Goal: Find specific page/section: Find specific page/section

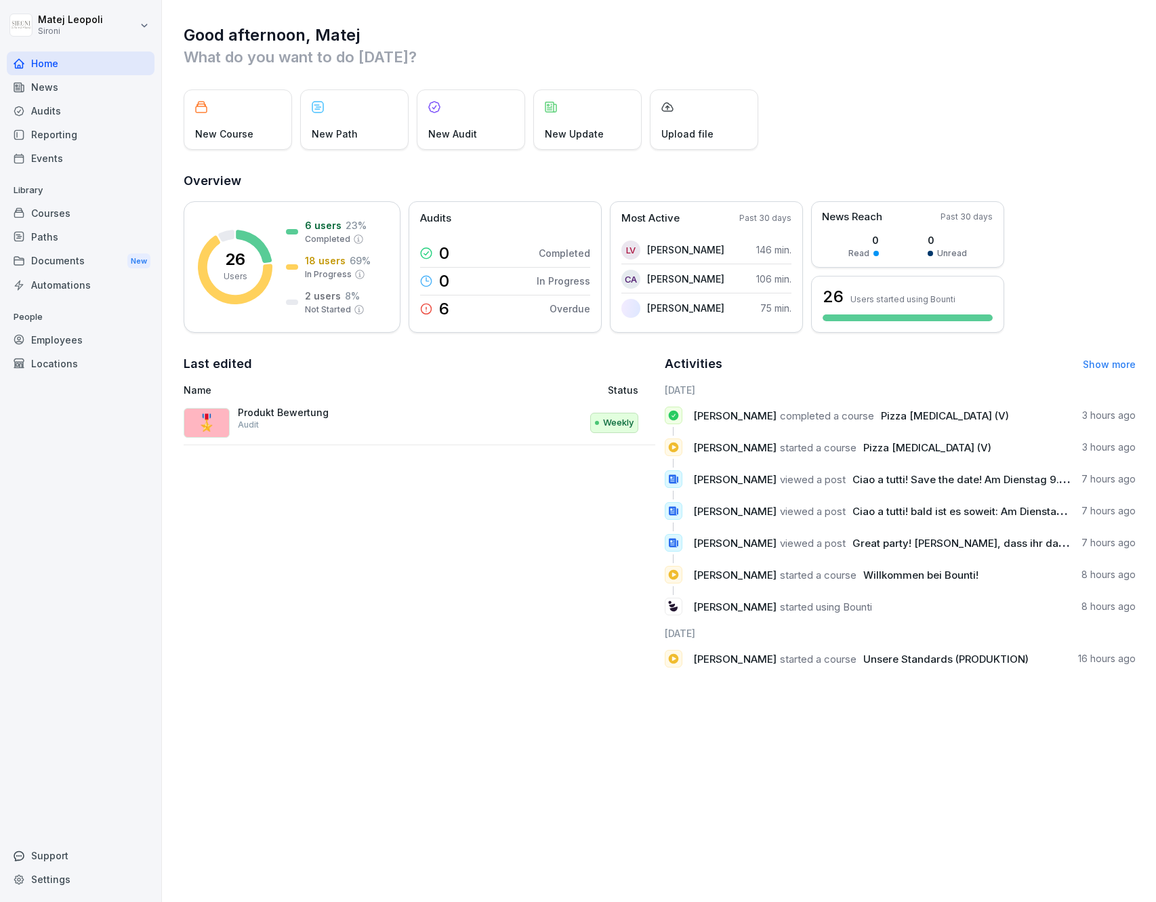
click at [106, 139] on div "Reporting" at bounding box center [81, 135] width 148 height 24
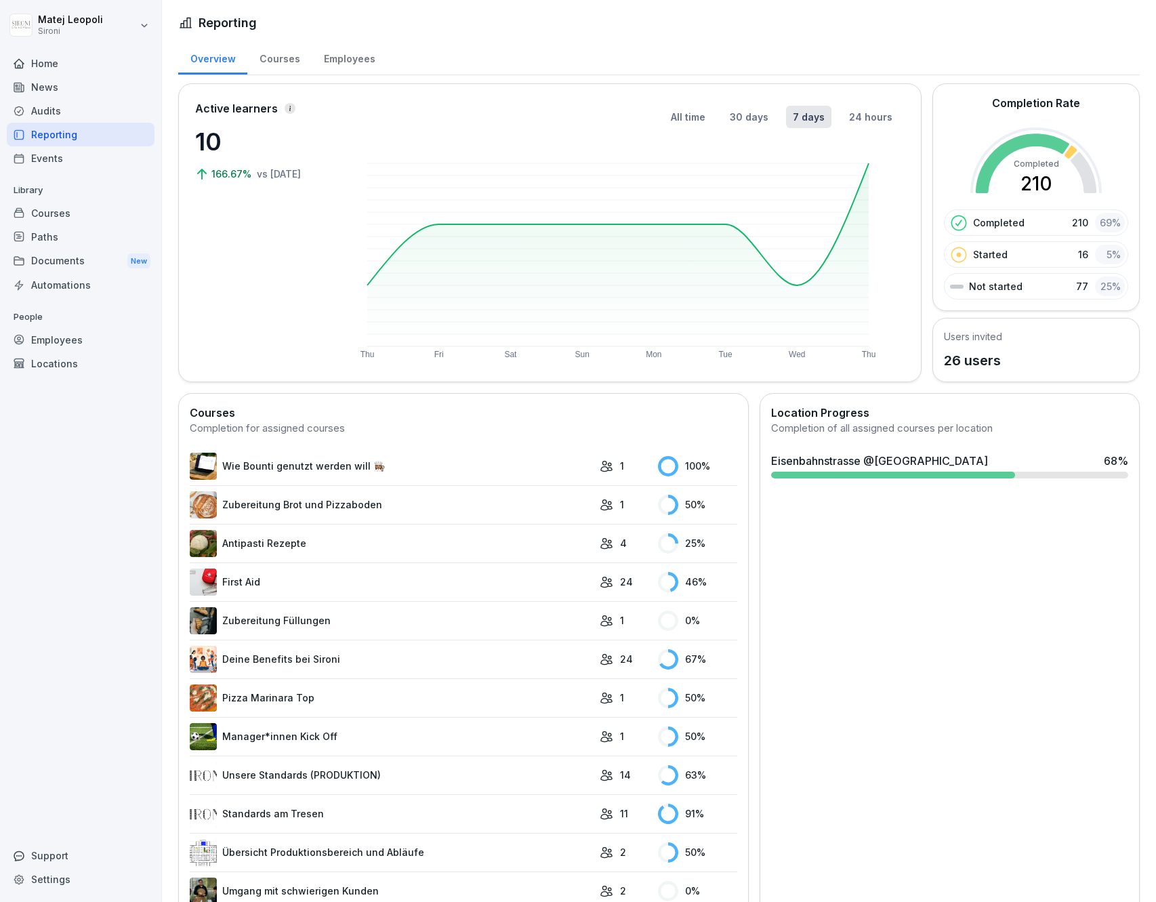
click at [334, 62] on div "Employees" at bounding box center [349, 57] width 75 height 35
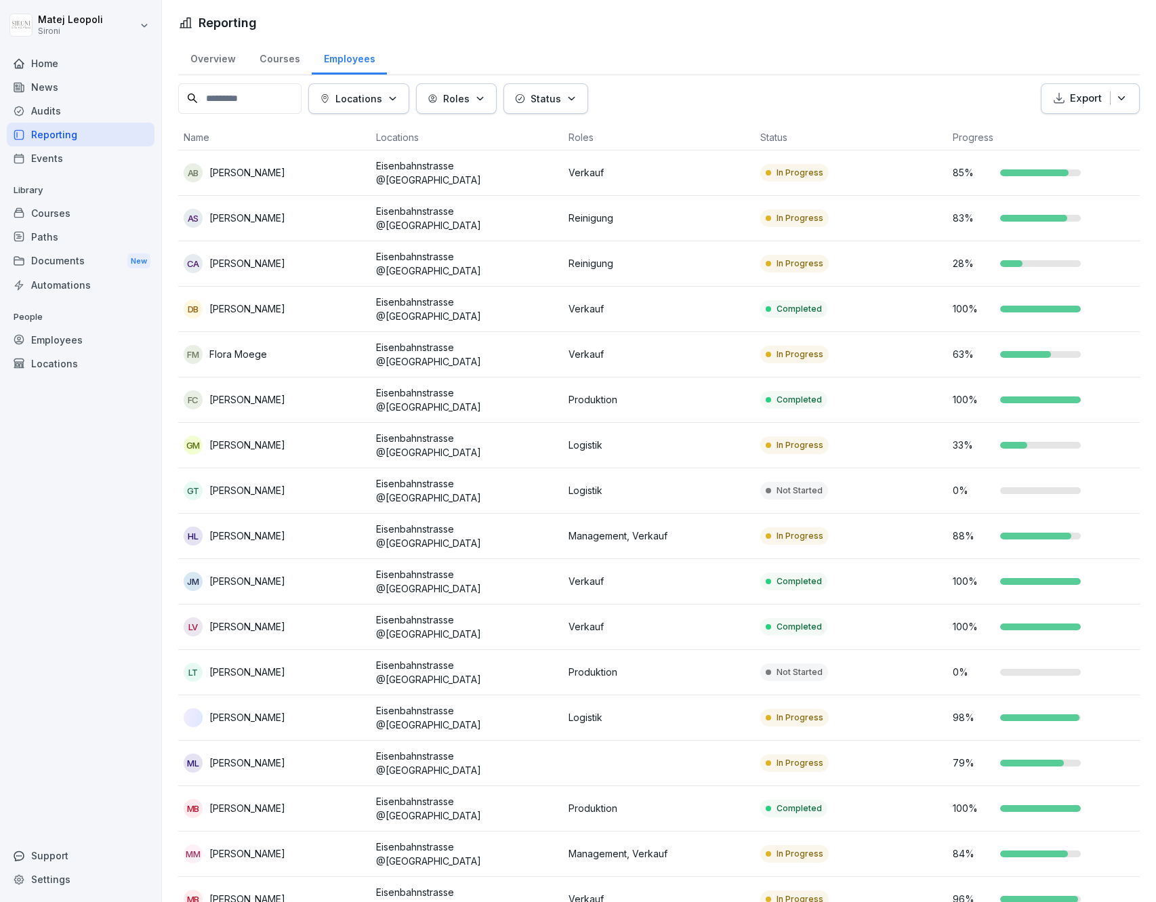
click at [466, 104] on p "Roles" at bounding box center [456, 99] width 26 height 14
click at [442, 274] on button "button" at bounding box center [438, 274] width 12 height 12
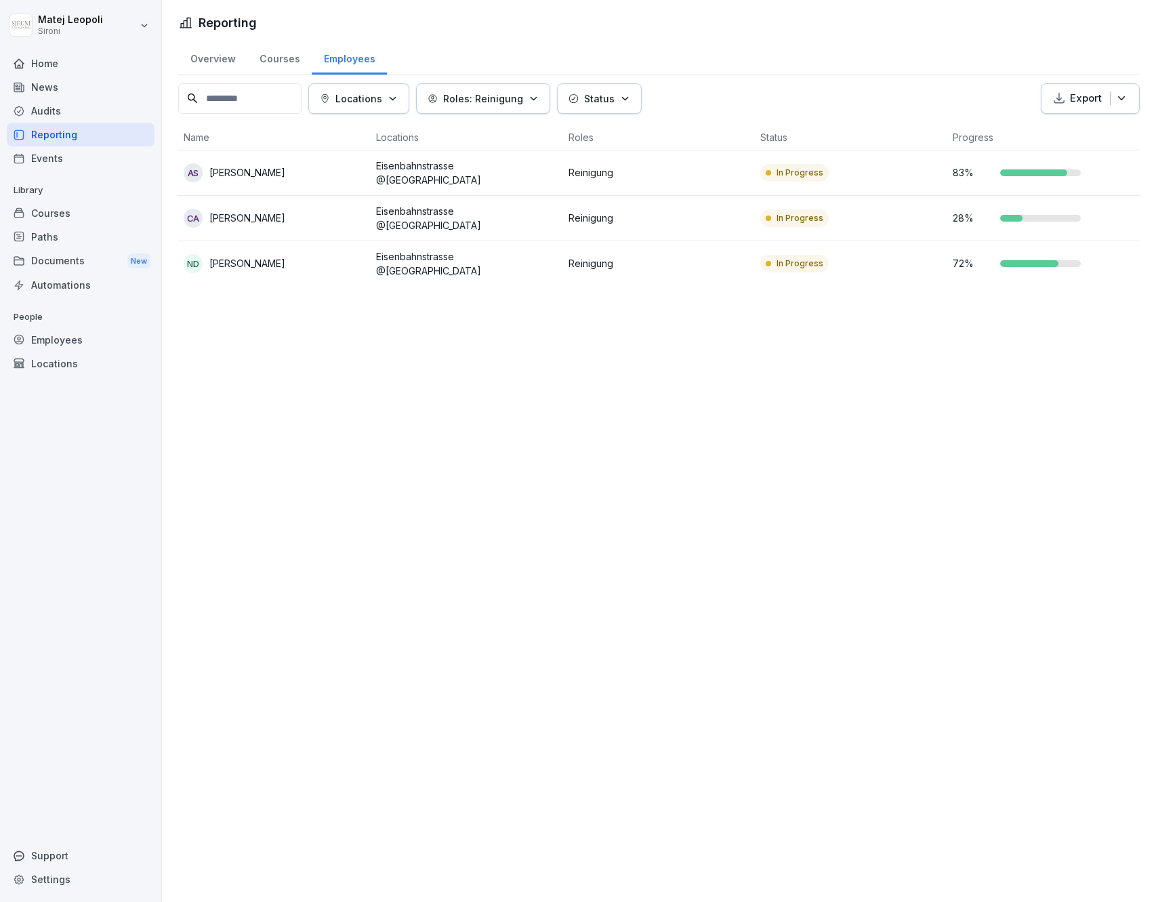
click at [670, 52] on html "Matej Leopoli Sironi Home News Audits Reporting Events Library Courses Paths Do…" at bounding box center [578, 451] width 1156 height 902
